Goal: Task Accomplishment & Management: Complete application form

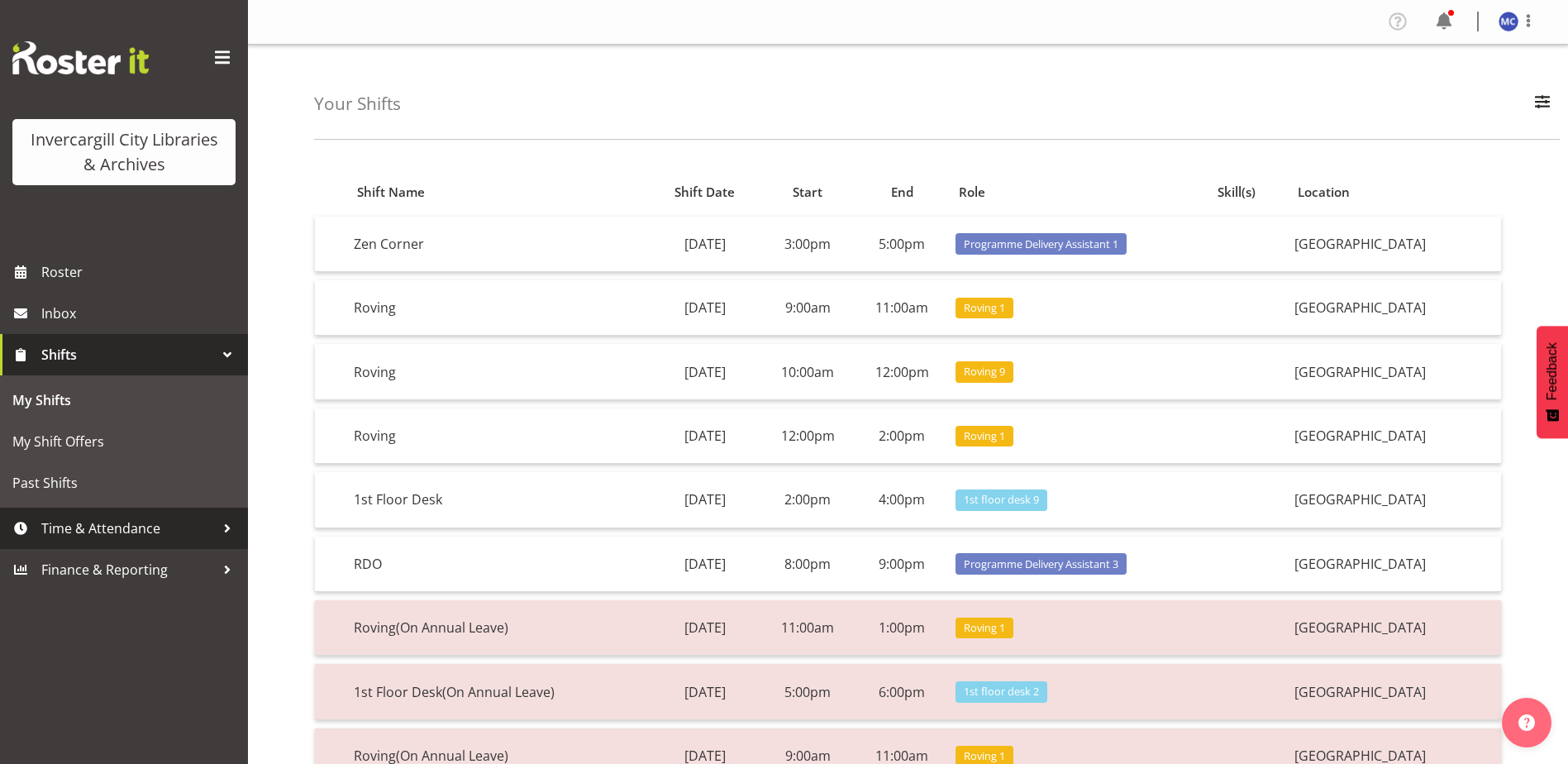
click at [70, 530] on span "Time & Attendance" at bounding box center [129, 528] width 174 height 25
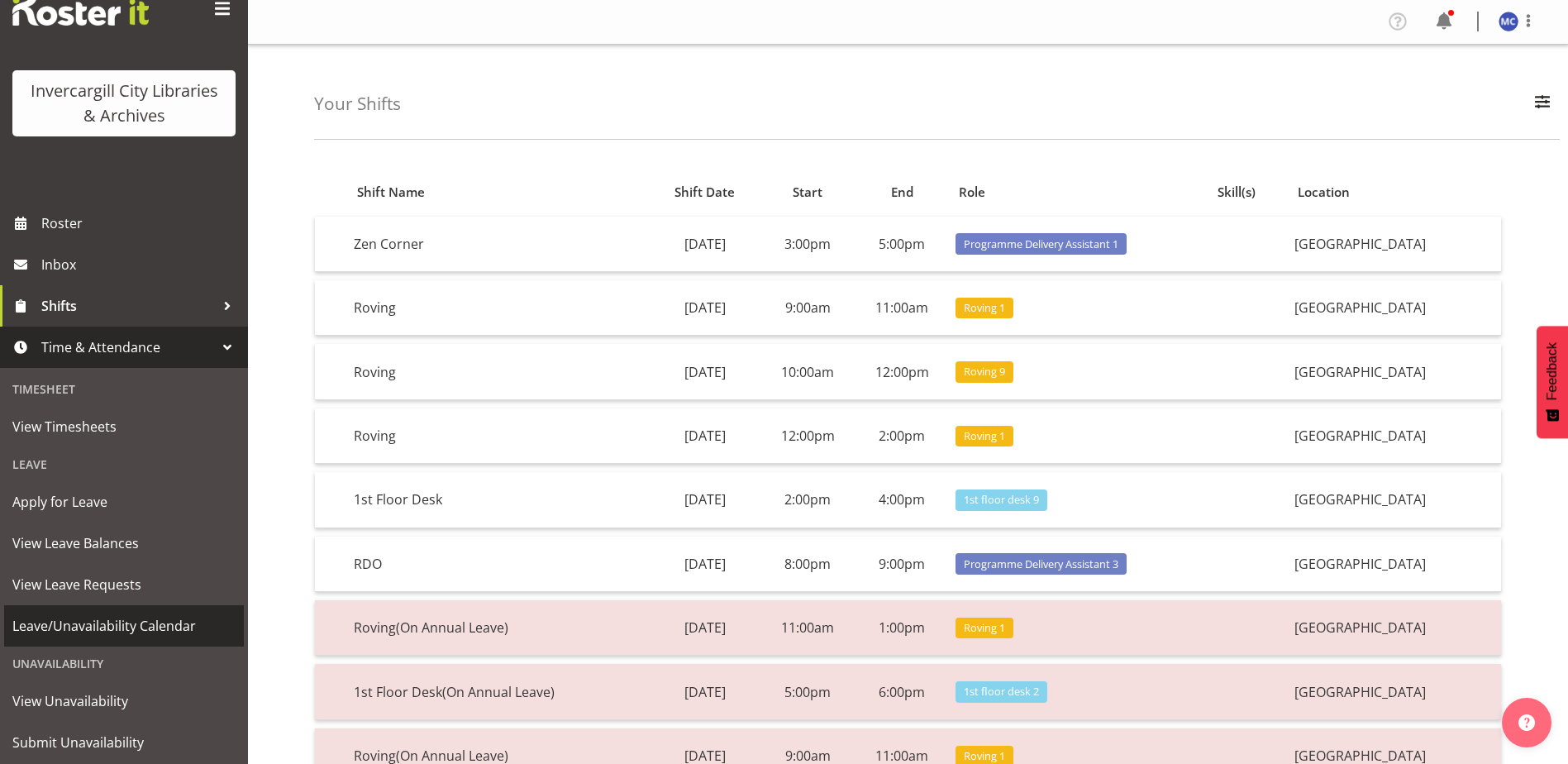
scroll to position [94, 0]
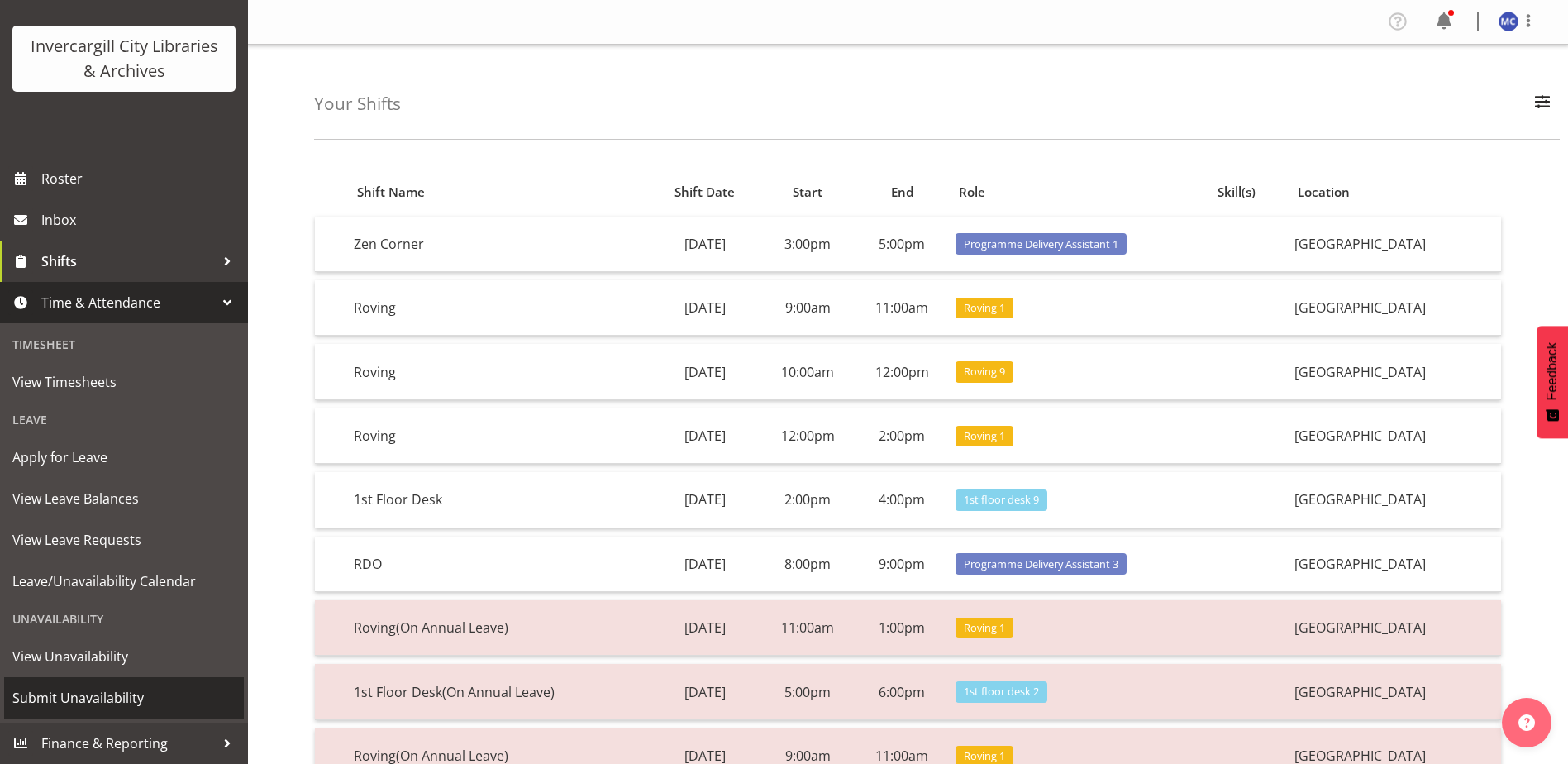
click at [75, 700] on span "Submit Unavailability" at bounding box center [123, 697] width 223 height 25
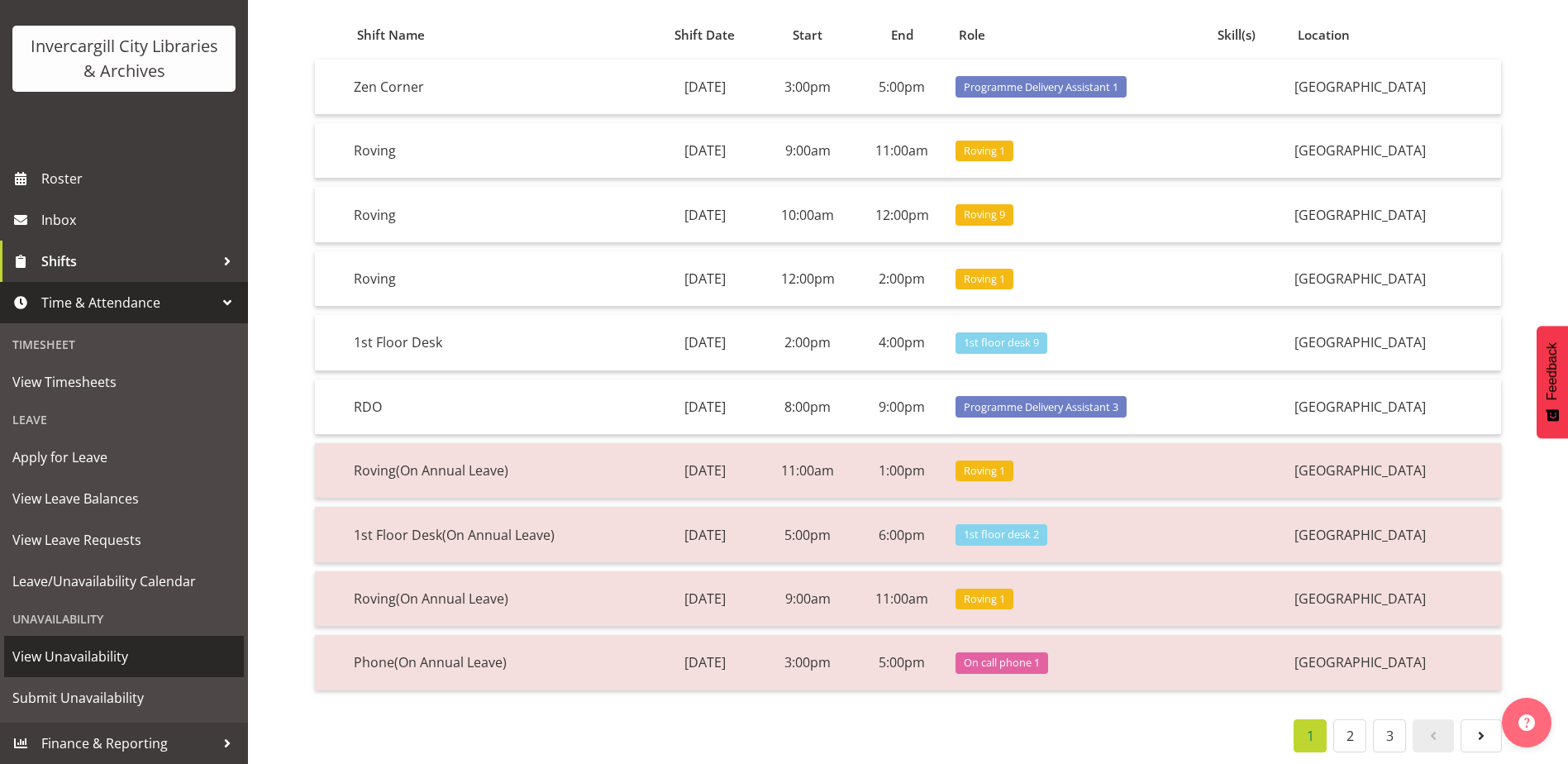
scroll to position [170, 0]
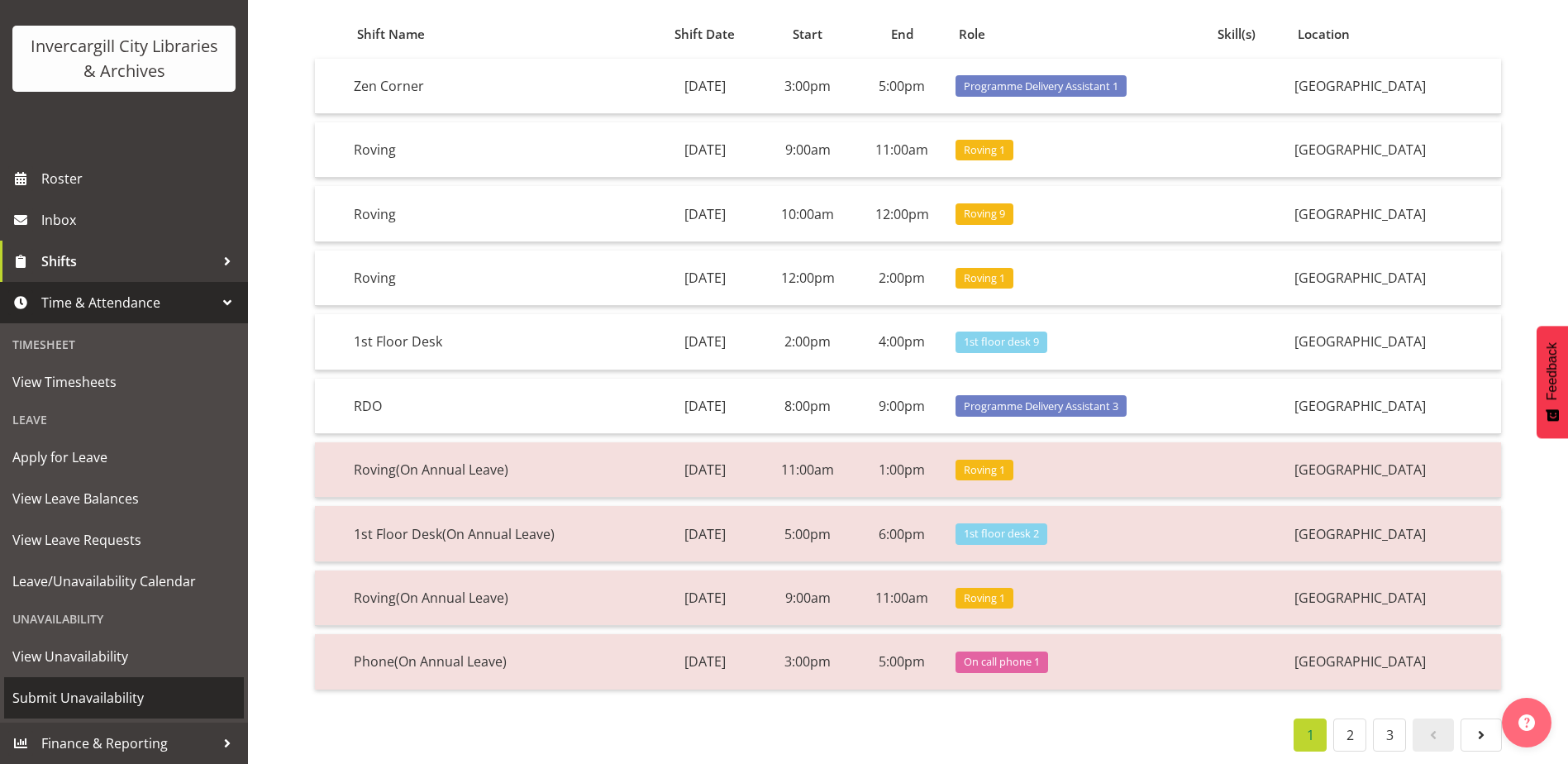
click at [131, 693] on span "Submit Unavailability" at bounding box center [123, 697] width 223 height 25
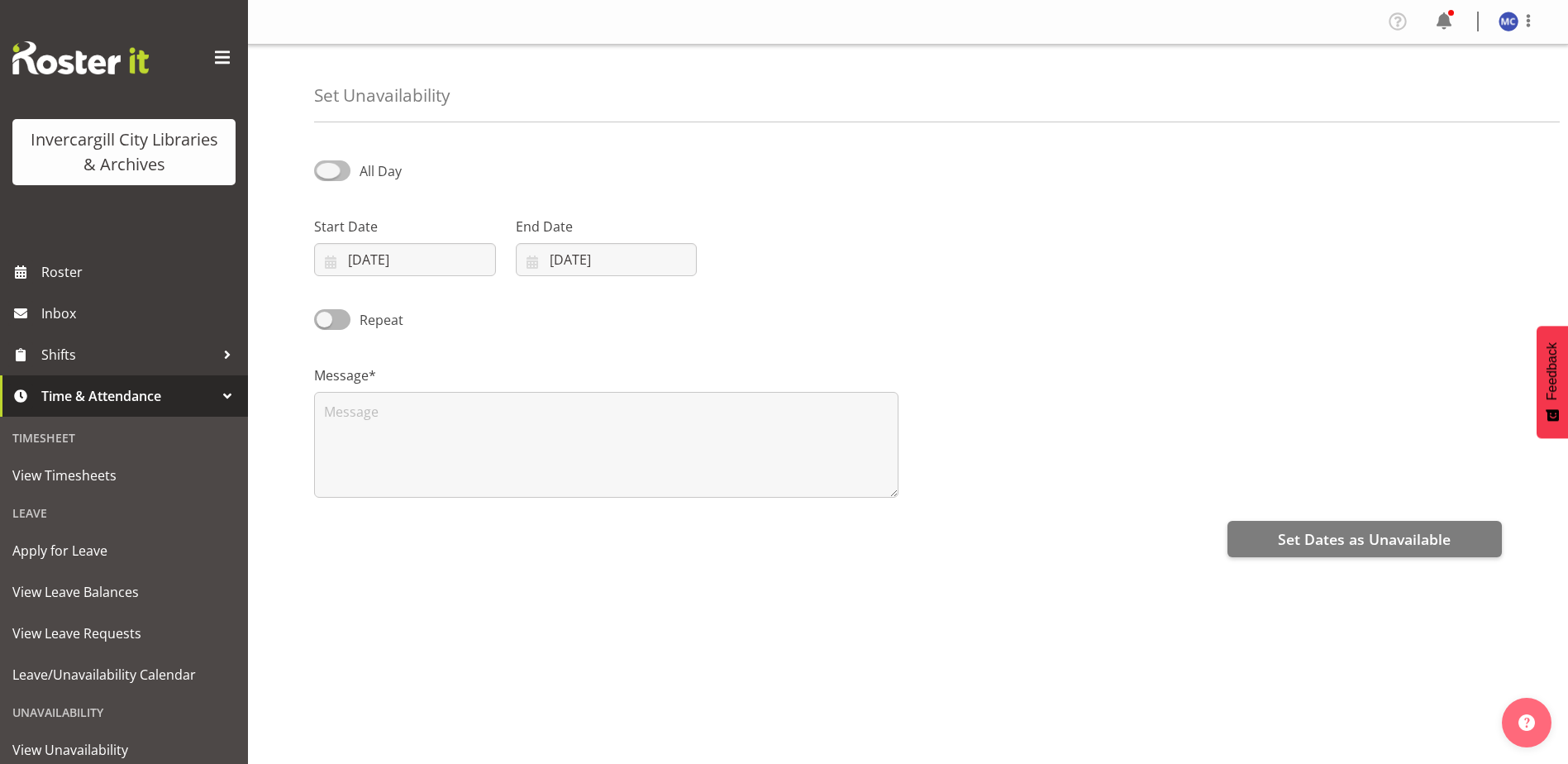
click at [337, 173] on span at bounding box center [331, 170] width 36 height 20
click at [325, 173] on input "All Day" at bounding box center [319, 171] width 11 height 11
checkbox input "true"
click at [367, 254] on input "[DATE]" at bounding box center [404, 260] width 181 height 33
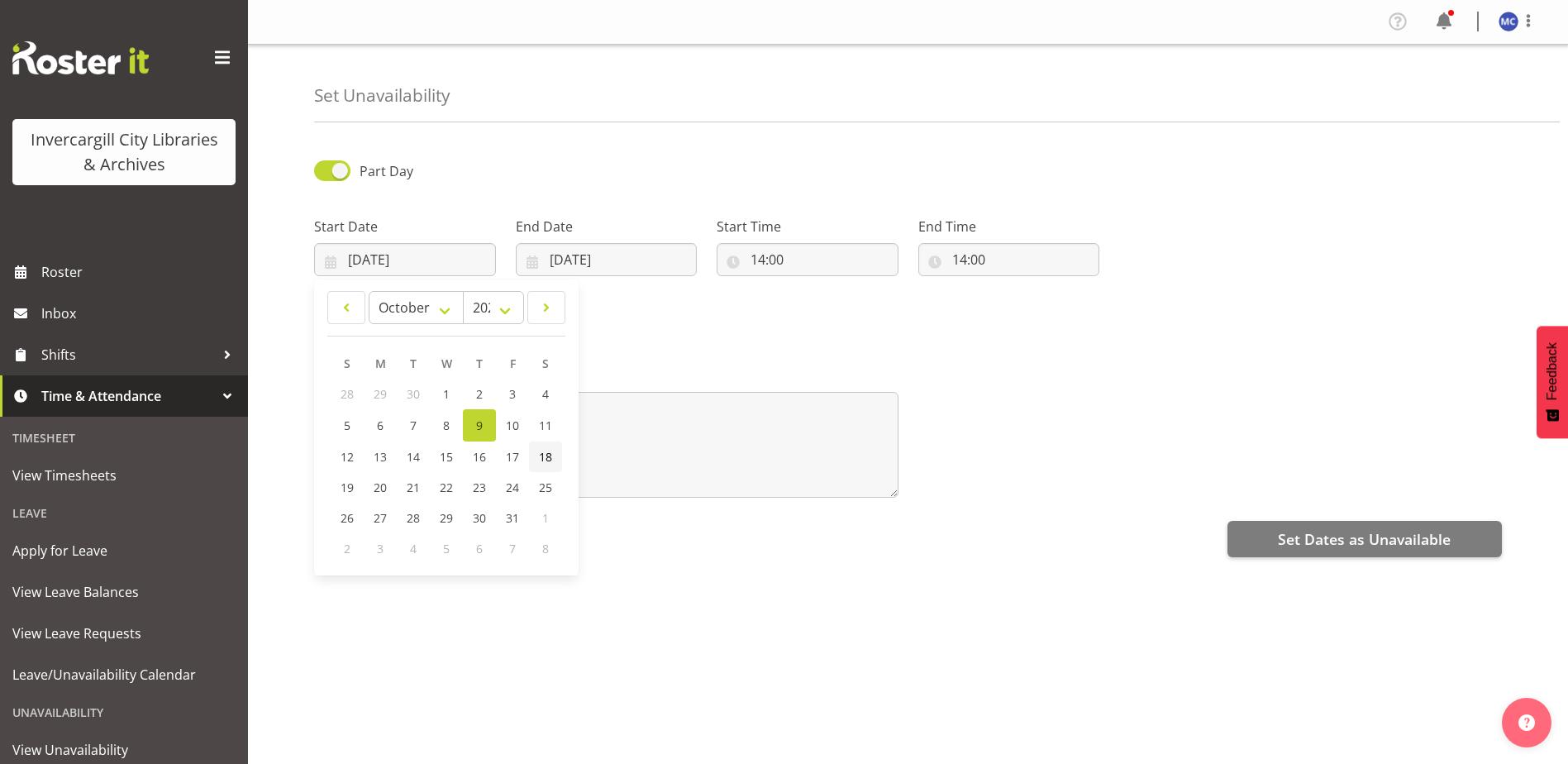
click at [541, 457] on span "18" at bounding box center [545, 457] width 13 height 16
type input "[DATE]"
click at [591, 259] on input "[DATE]" at bounding box center [606, 260] width 181 height 33
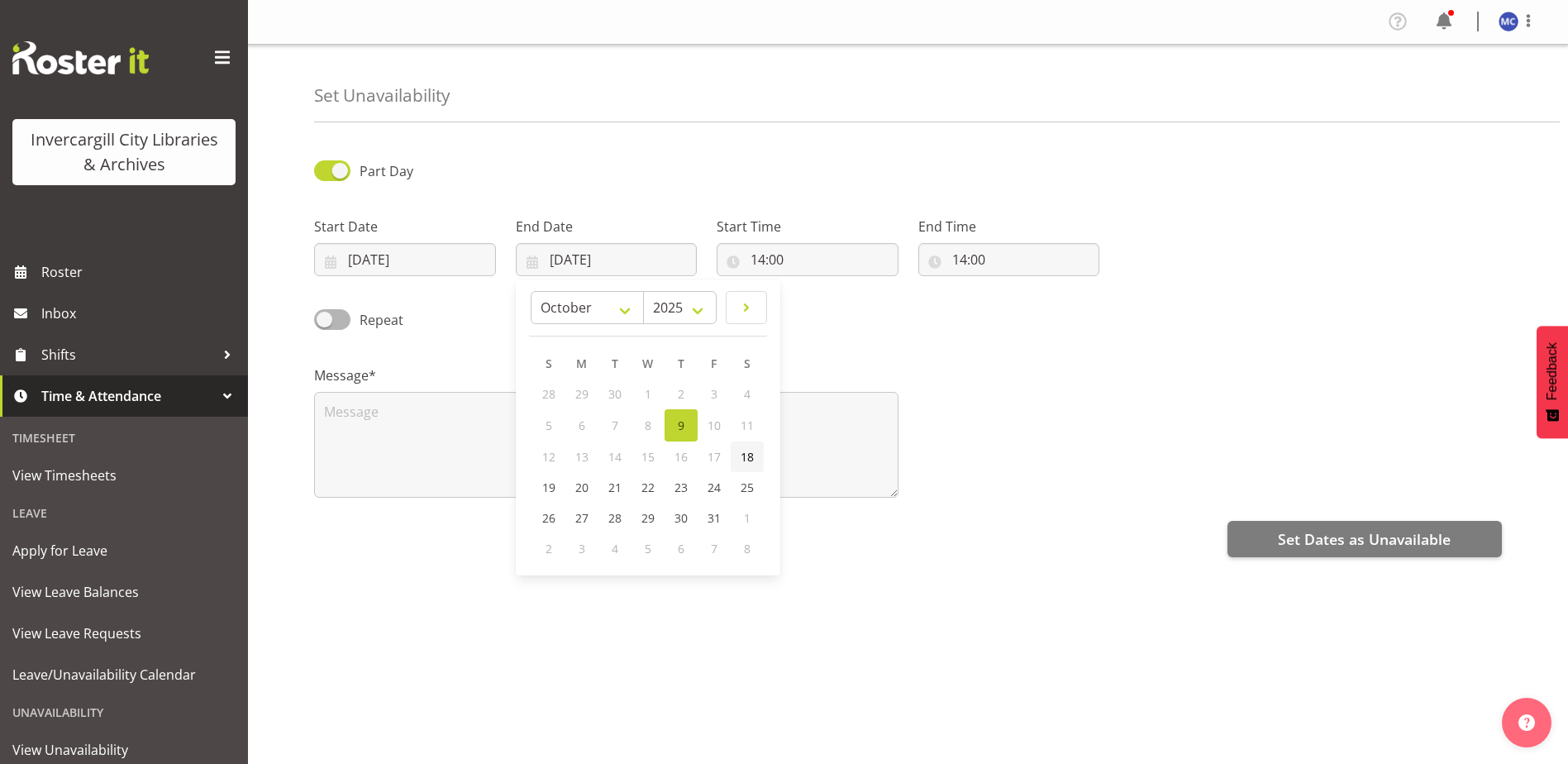
click at [749, 460] on span "18" at bounding box center [747, 457] width 13 height 16
type input "[DATE]"
click at [779, 263] on input "14:00" at bounding box center [807, 260] width 181 height 33
click at [837, 299] on select "00 01 02 03 04 05 06 07 08 09 10 11 12 13 14 15 16 17 18 19 20 21 22 23" at bounding box center [829, 303] width 37 height 33
select select "13"
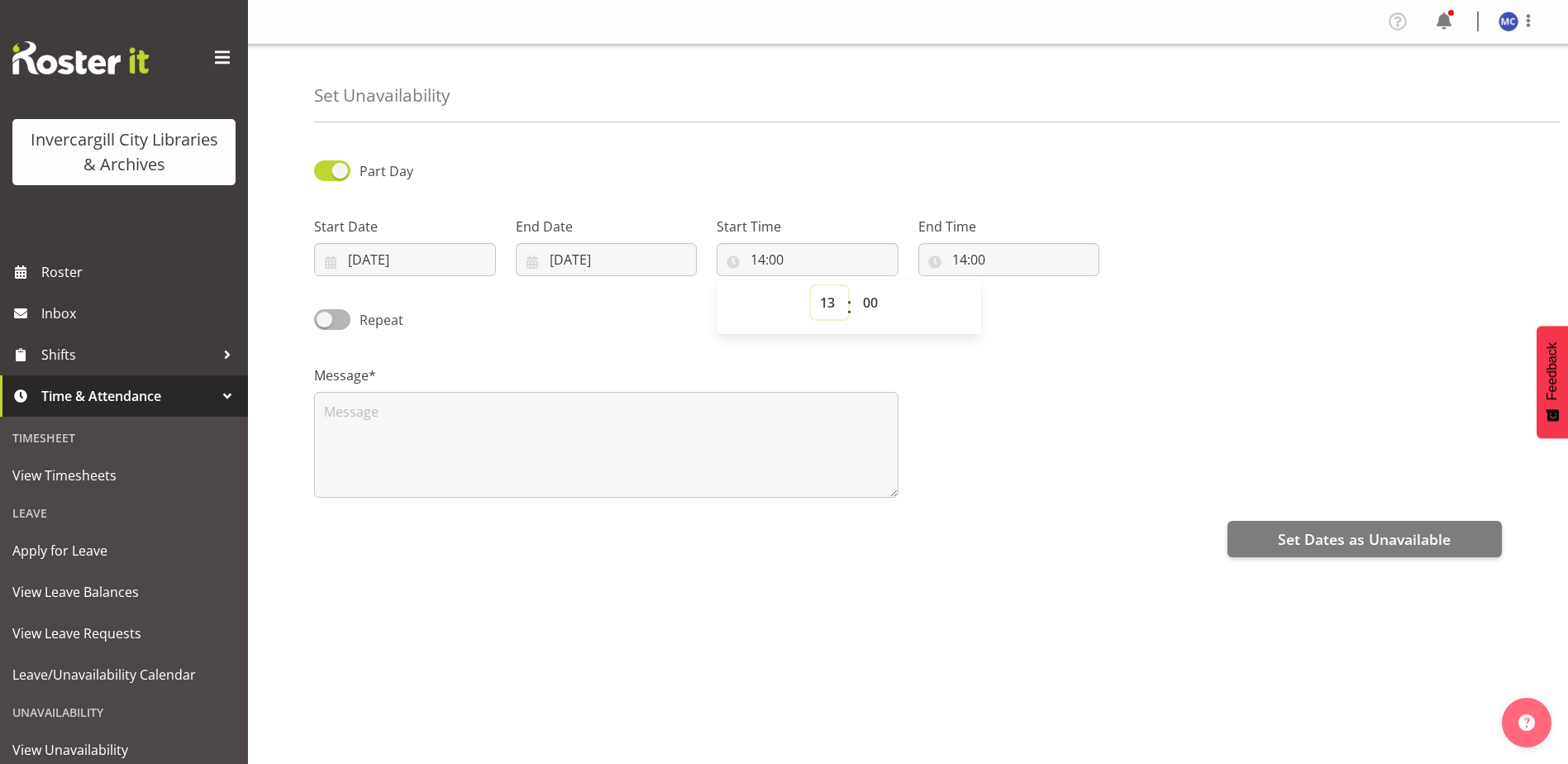
click at [811, 286] on select "00 01 02 03 04 05 06 07 08 09 10 11 12 13 14 15 16 17 18 19 20 21 22 23" at bounding box center [829, 303] width 37 height 33
type input "13:00"
click at [964, 258] on input "14:00" at bounding box center [1009, 260] width 181 height 33
click at [1024, 298] on select "00 01 02 03 04 05 06 07 08 09 10 11 12 13 14 15 16 17 18 19 20 21 22 23" at bounding box center [1031, 303] width 37 height 33
select select "15"
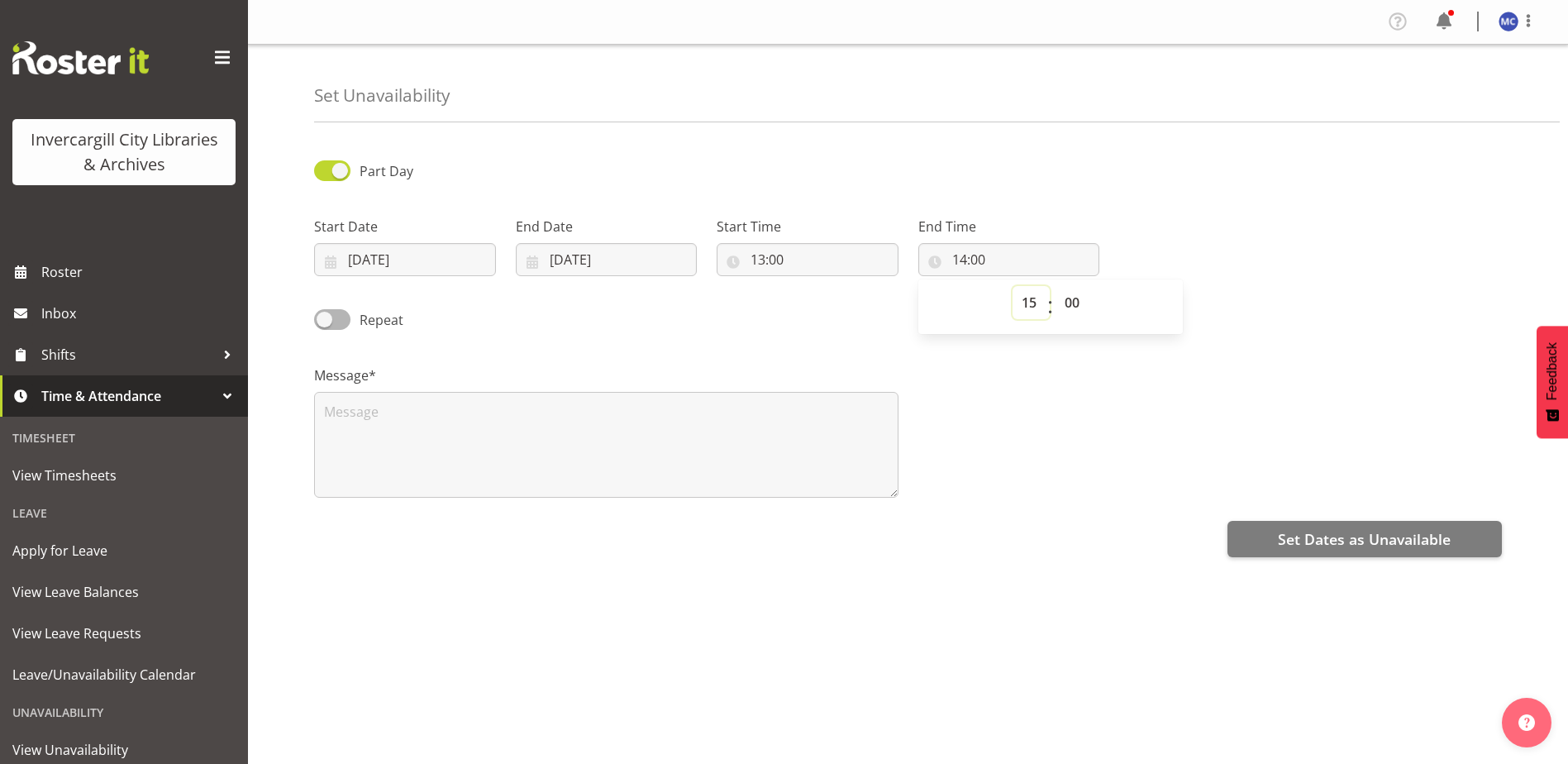
click at [1013, 286] on select "00 01 02 03 04 05 06 07 08 09 10 11 12 13 14 15 16 17 18 19 20 21 22 23" at bounding box center [1031, 303] width 37 height 33
type input "15:00"
click at [1033, 612] on div "Part Day Start Date [DATE] January February March April May June July August Se…" at bounding box center [940, 466] width 1254 height 662
click at [454, 451] on textarea at bounding box center [605, 445] width 584 height 106
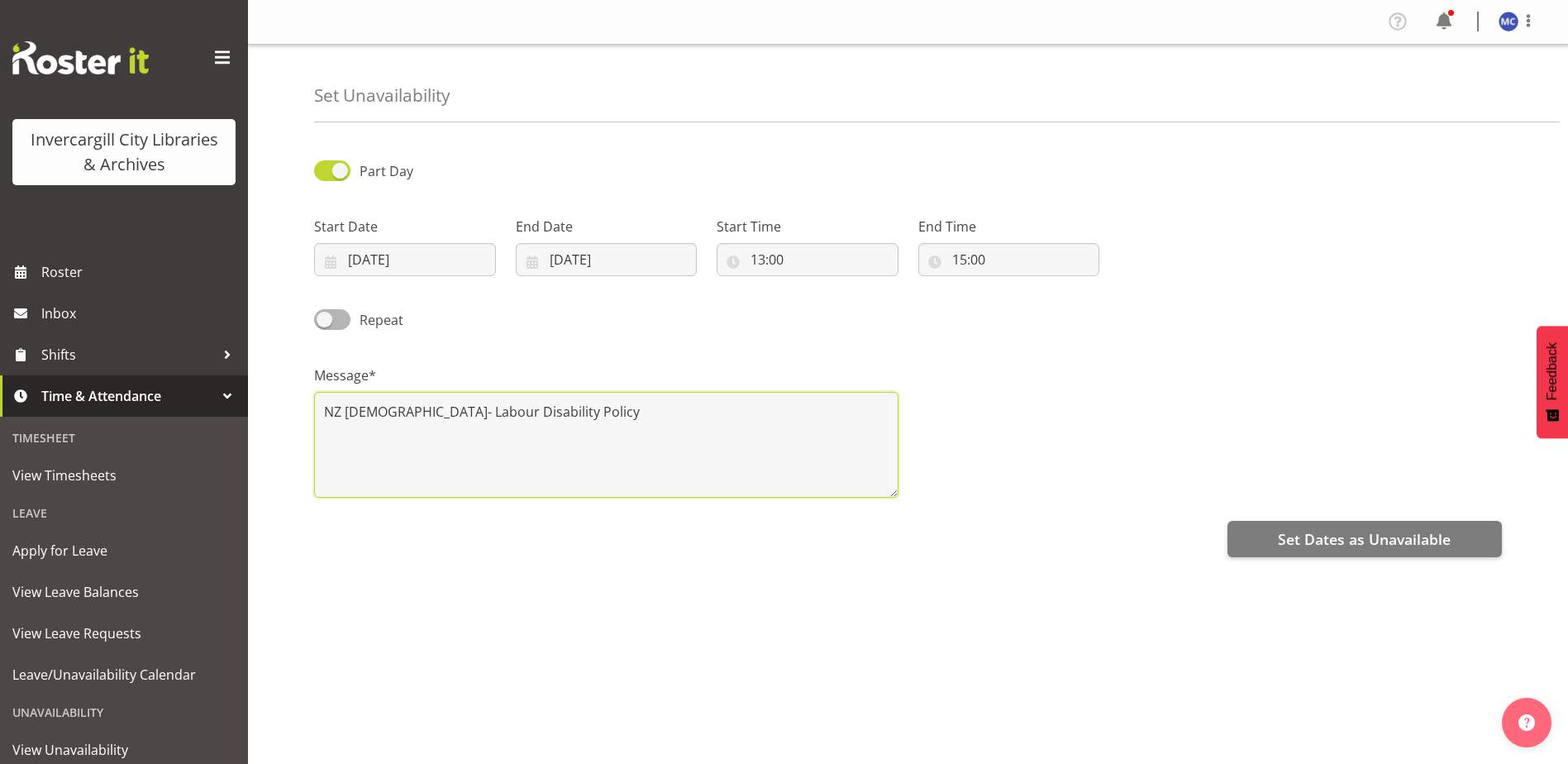
click at [607, 411] on textarea "NZ [DEMOGRAPHIC_DATA]- Labour Disability Policy" at bounding box center [605, 445] width 584 height 106
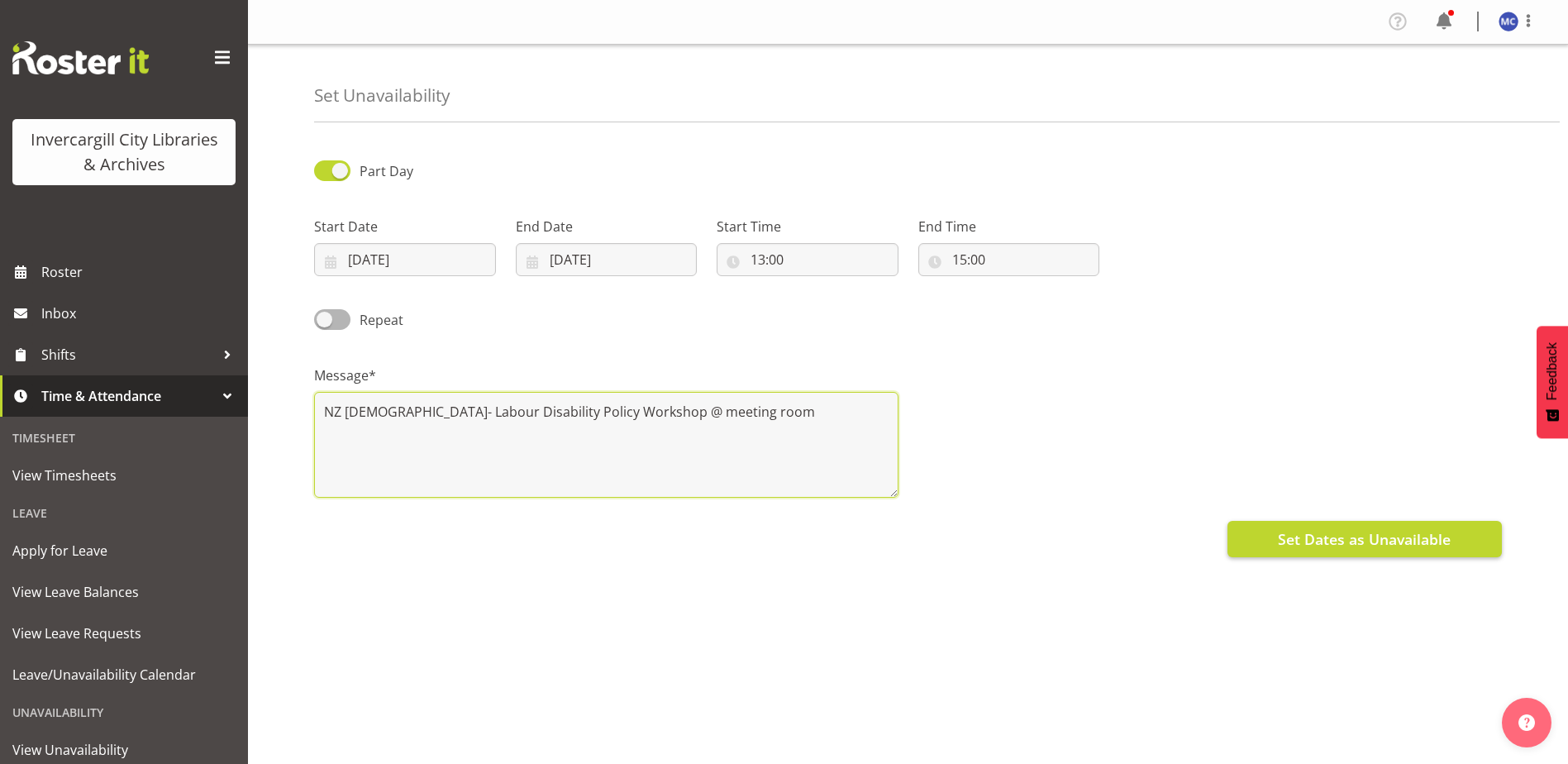
type textarea "NZ [DEMOGRAPHIC_DATA]- Labour Disability Policy Workshop @ meeting room"
click at [1293, 546] on span "Set Dates as Unavailable" at bounding box center [1364, 539] width 173 height 21
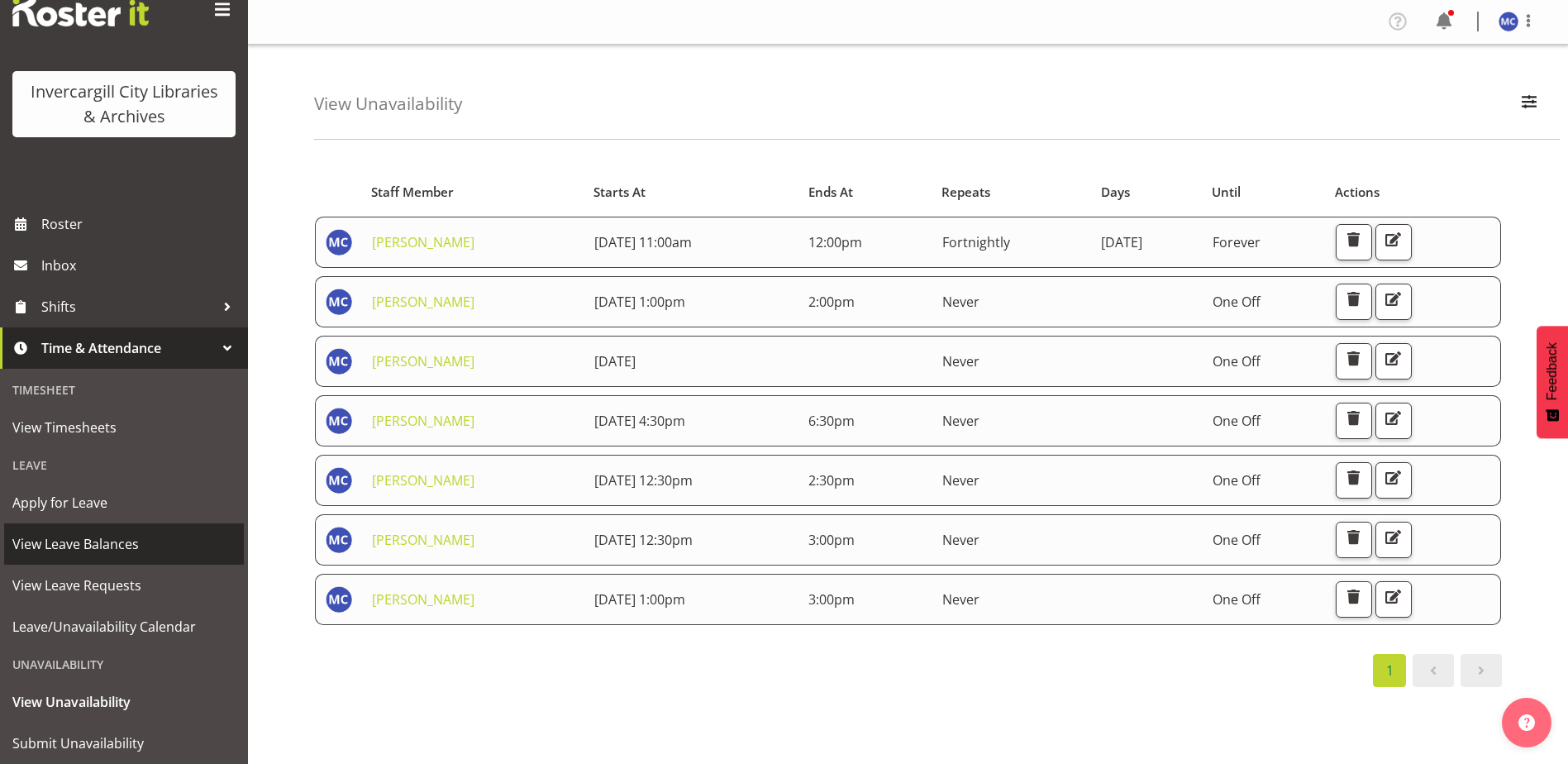
scroll to position [94, 0]
